Goal: Task Accomplishment & Management: Use online tool/utility

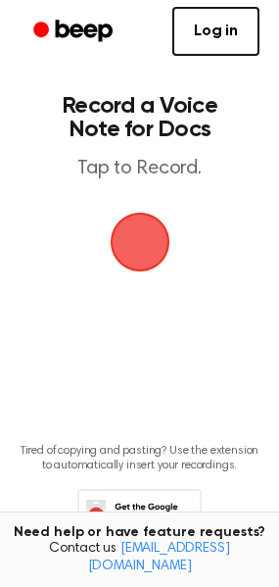
click at [131, 236] on span "button" at bounding box center [139, 241] width 101 height 101
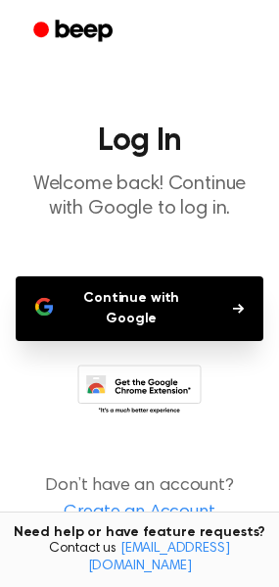
click at [153, 300] on button "Continue with Google" at bounding box center [140, 308] width 248 height 65
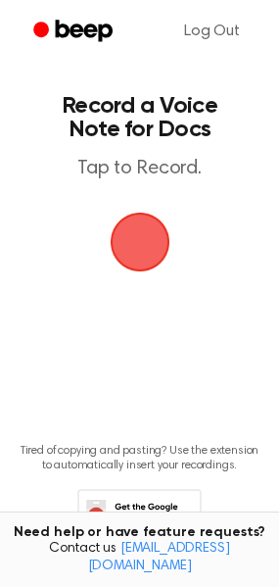
click at [137, 245] on span "button" at bounding box center [140, 242] width 55 height 55
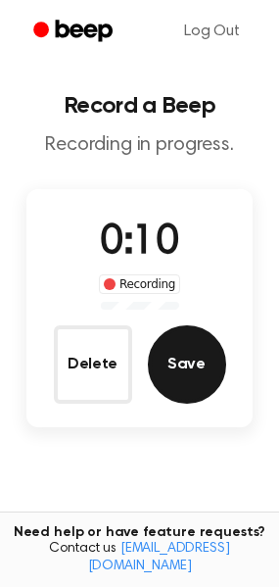
click at [208, 368] on button "Save" at bounding box center [187, 364] width 78 height 78
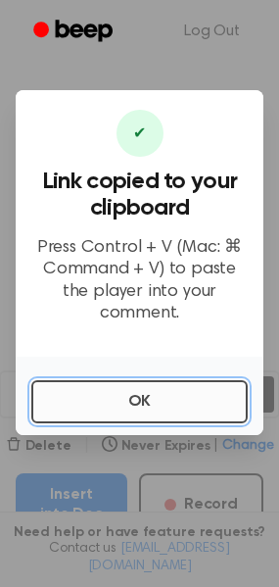
click at [155, 391] on button "OK" at bounding box center [139, 401] width 217 height 43
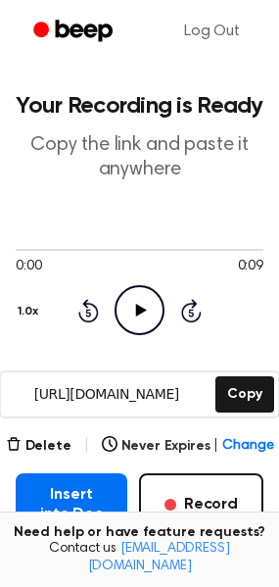
click at [143, 311] on icon at bounding box center [141, 310] width 11 height 13
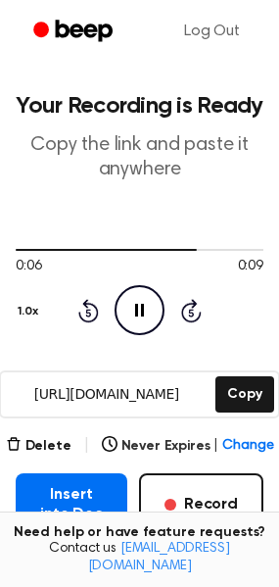
click at [143, 311] on icon at bounding box center [139, 310] width 9 height 13
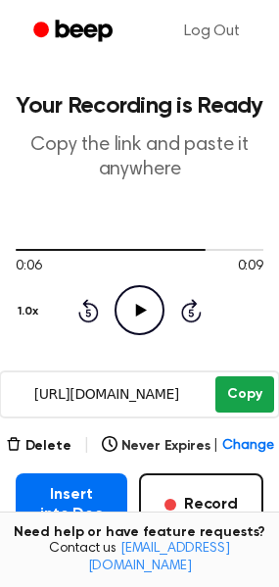
click at [257, 390] on button "Copy" at bounding box center [245, 394] width 58 height 36
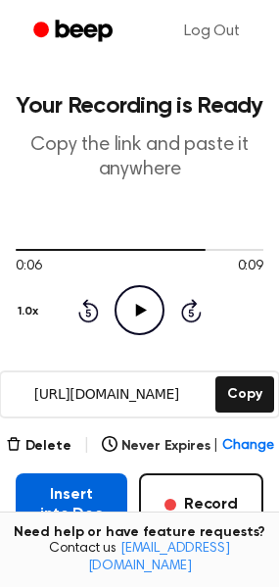
click at [86, 502] on button "Insert into Doc" at bounding box center [72, 504] width 112 height 63
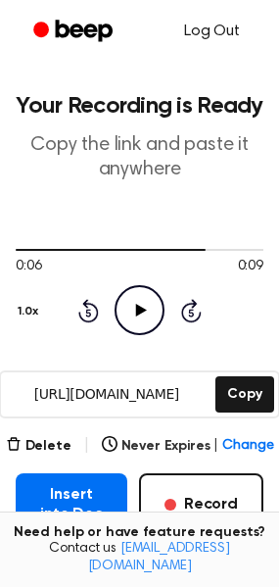
click at [216, 31] on link "Log Out" at bounding box center [212, 31] width 95 height 47
